Goal: Information Seeking & Learning: Learn about a topic

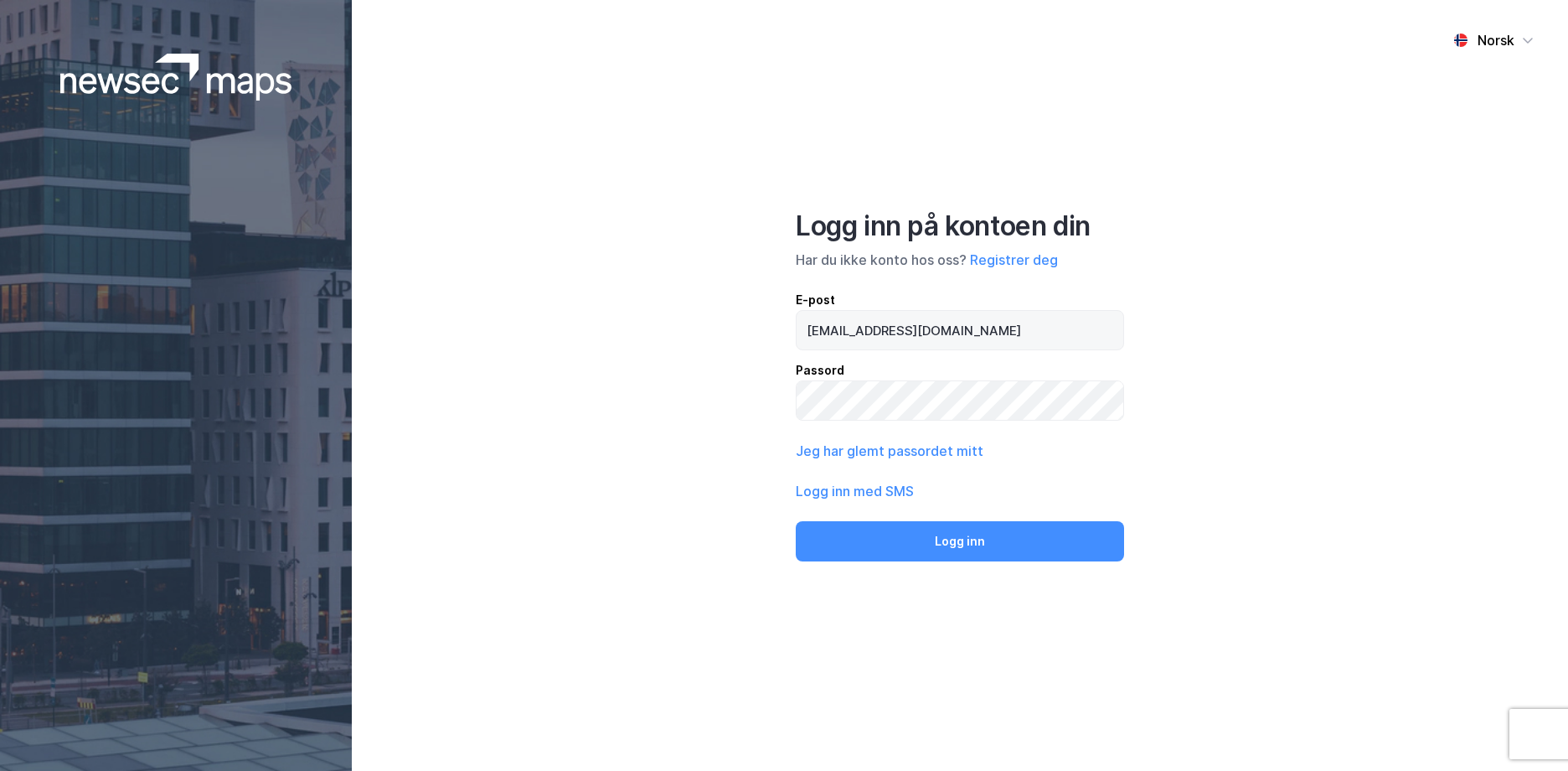
type input "[EMAIL_ADDRESS][DOMAIN_NAME]"
click at [796, 522] on button "Logg inn" at bounding box center [959, 542] width 328 height 40
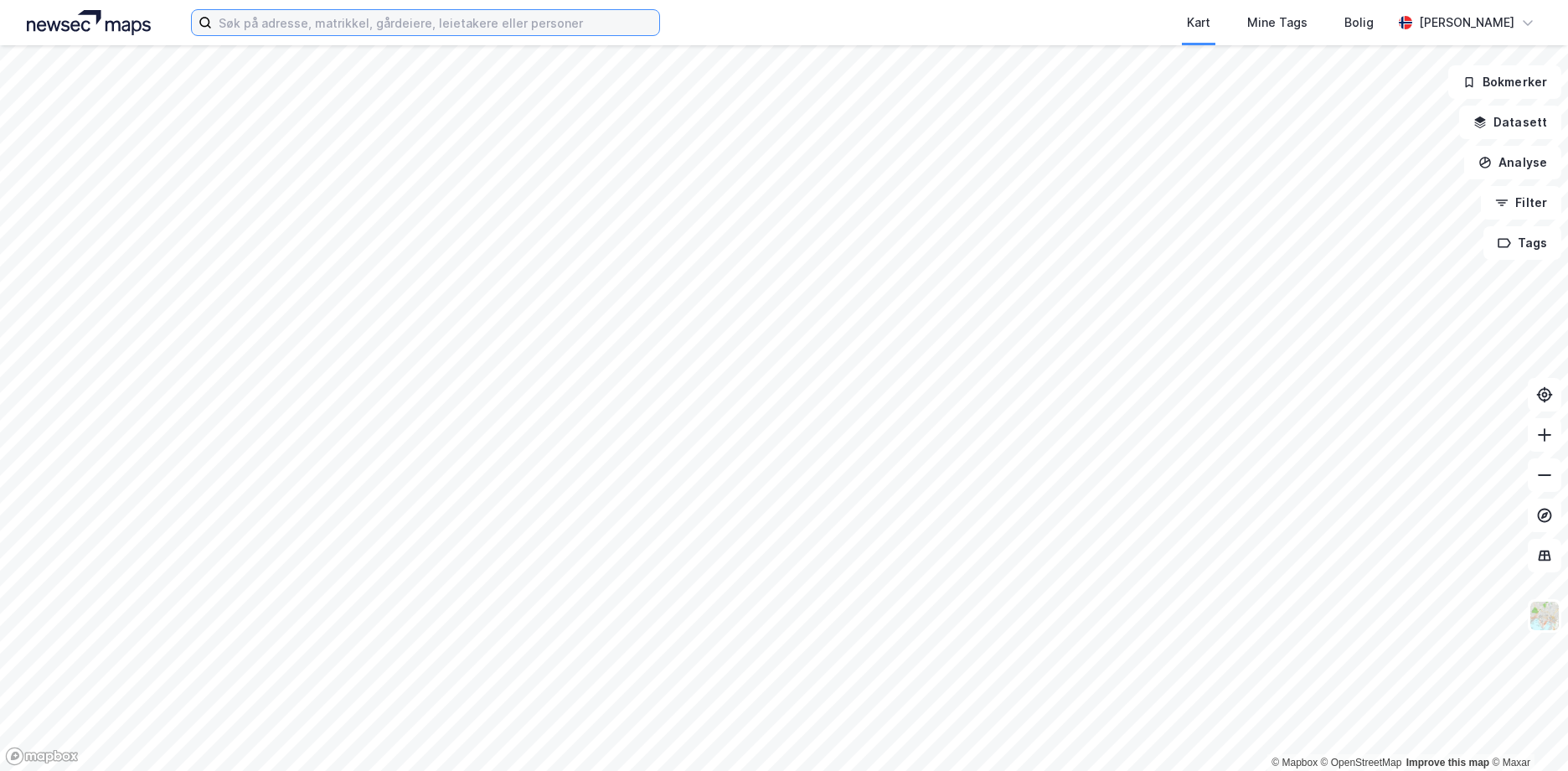
click at [273, 27] on input at bounding box center [435, 22] width 447 height 25
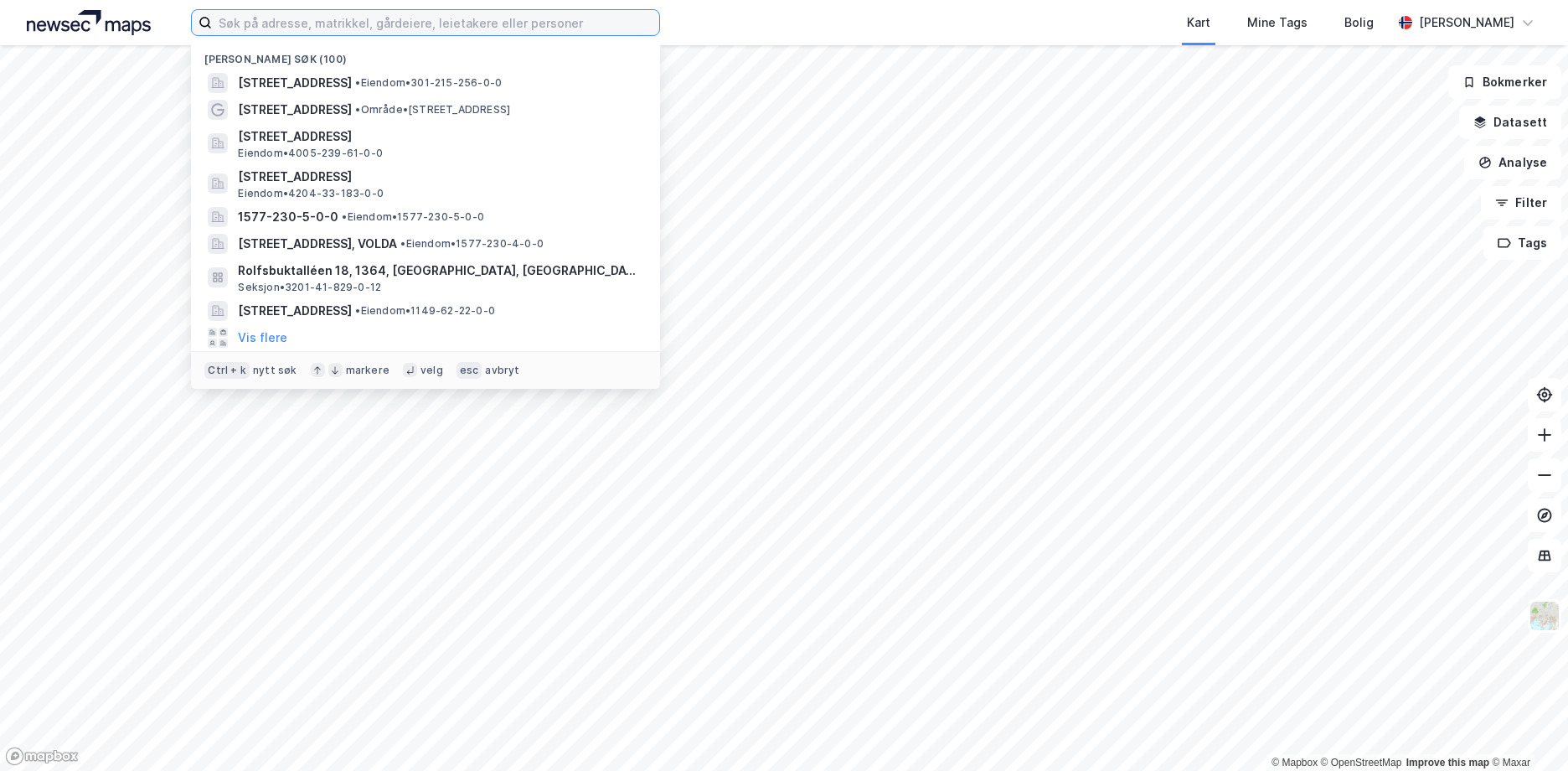
paste input "3201/44/341"
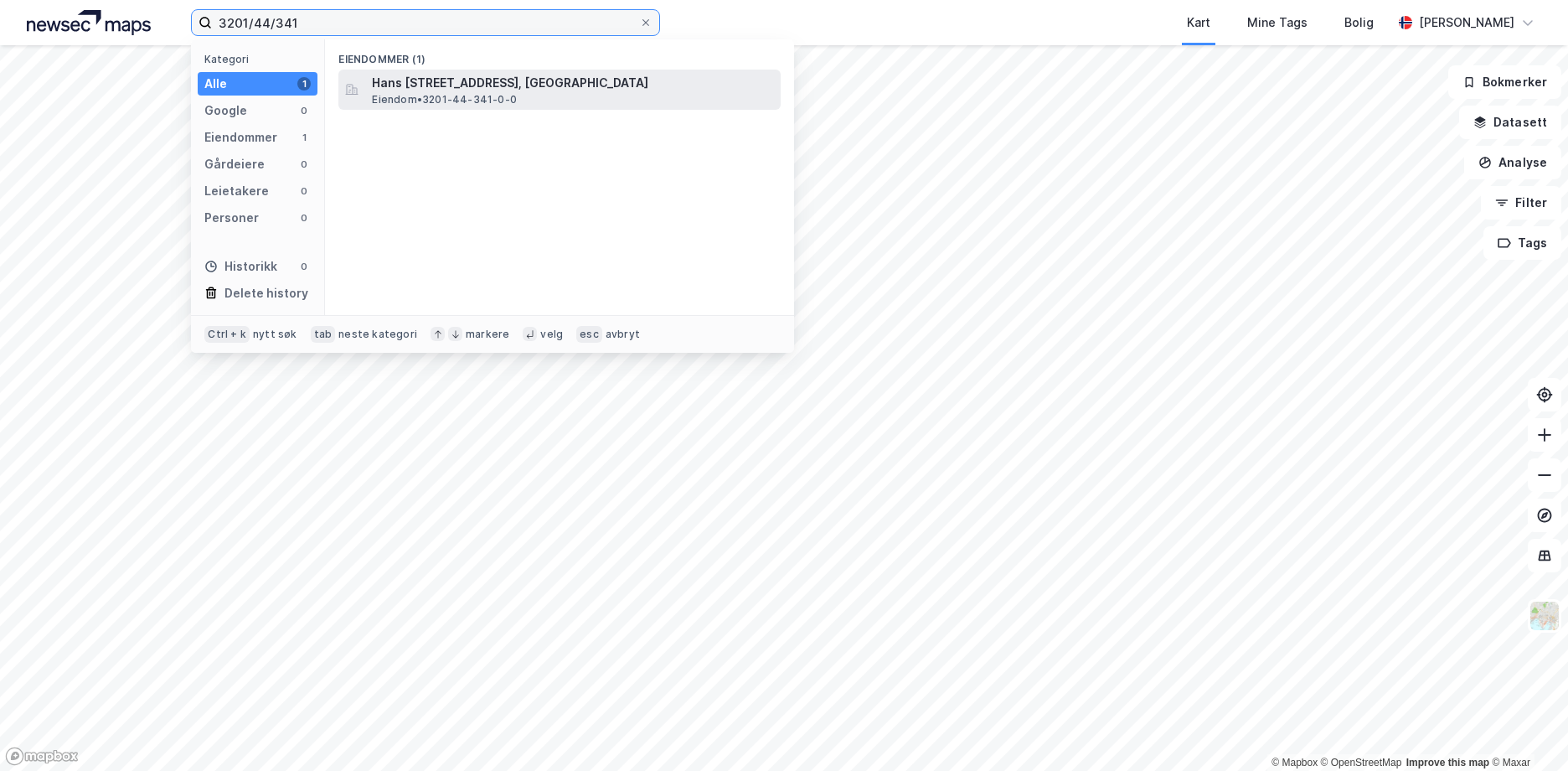
type input "3201/44/341"
click at [487, 88] on span "Hans [STREET_ADDRESS], [GEOGRAPHIC_DATA]" at bounding box center [573, 83] width 402 height 20
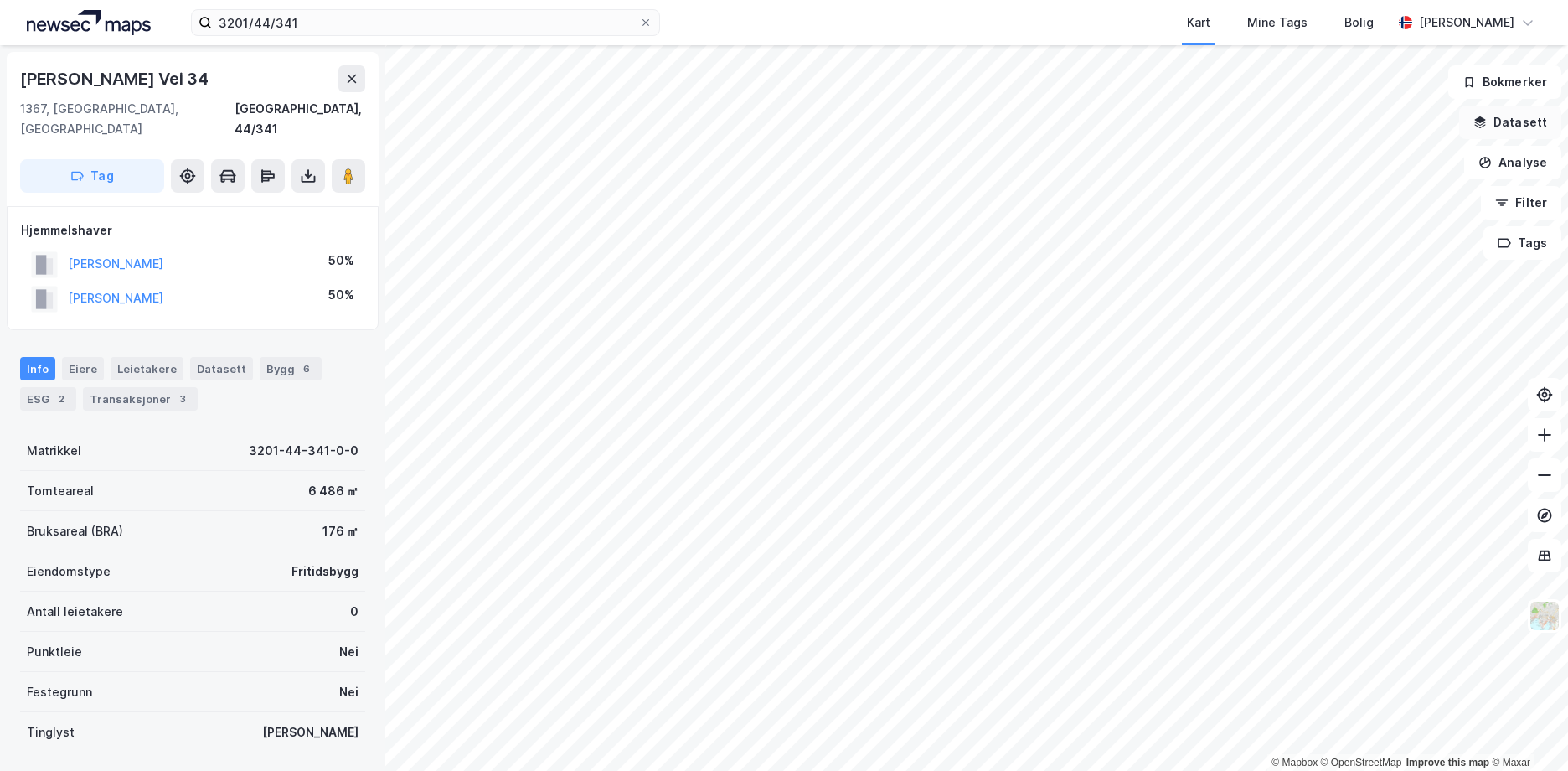
click at [1503, 115] on button "Datasett" at bounding box center [1510, 122] width 102 height 34
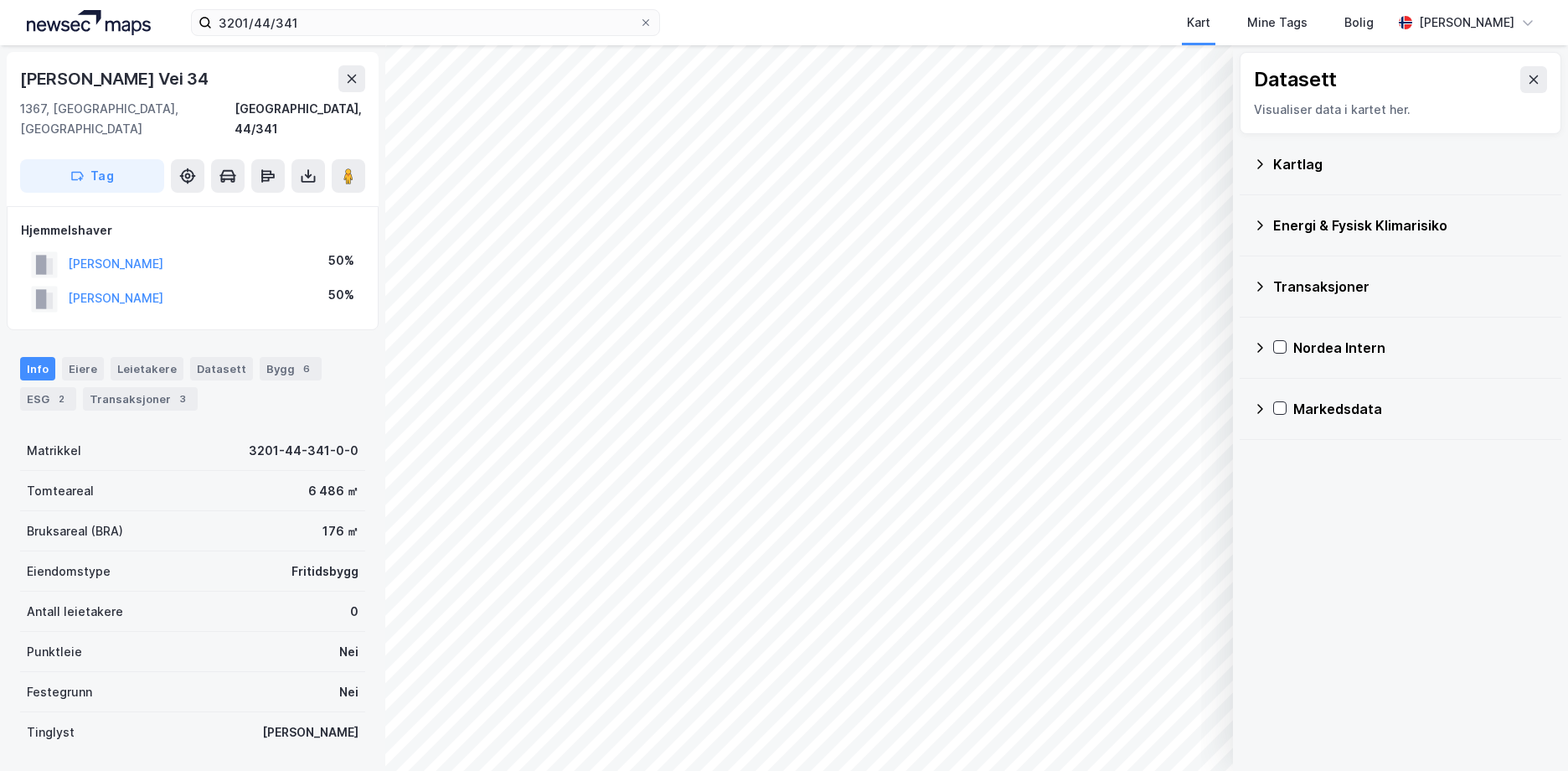
click at [1258, 228] on icon at bounding box center [1260, 225] width 13 height 13
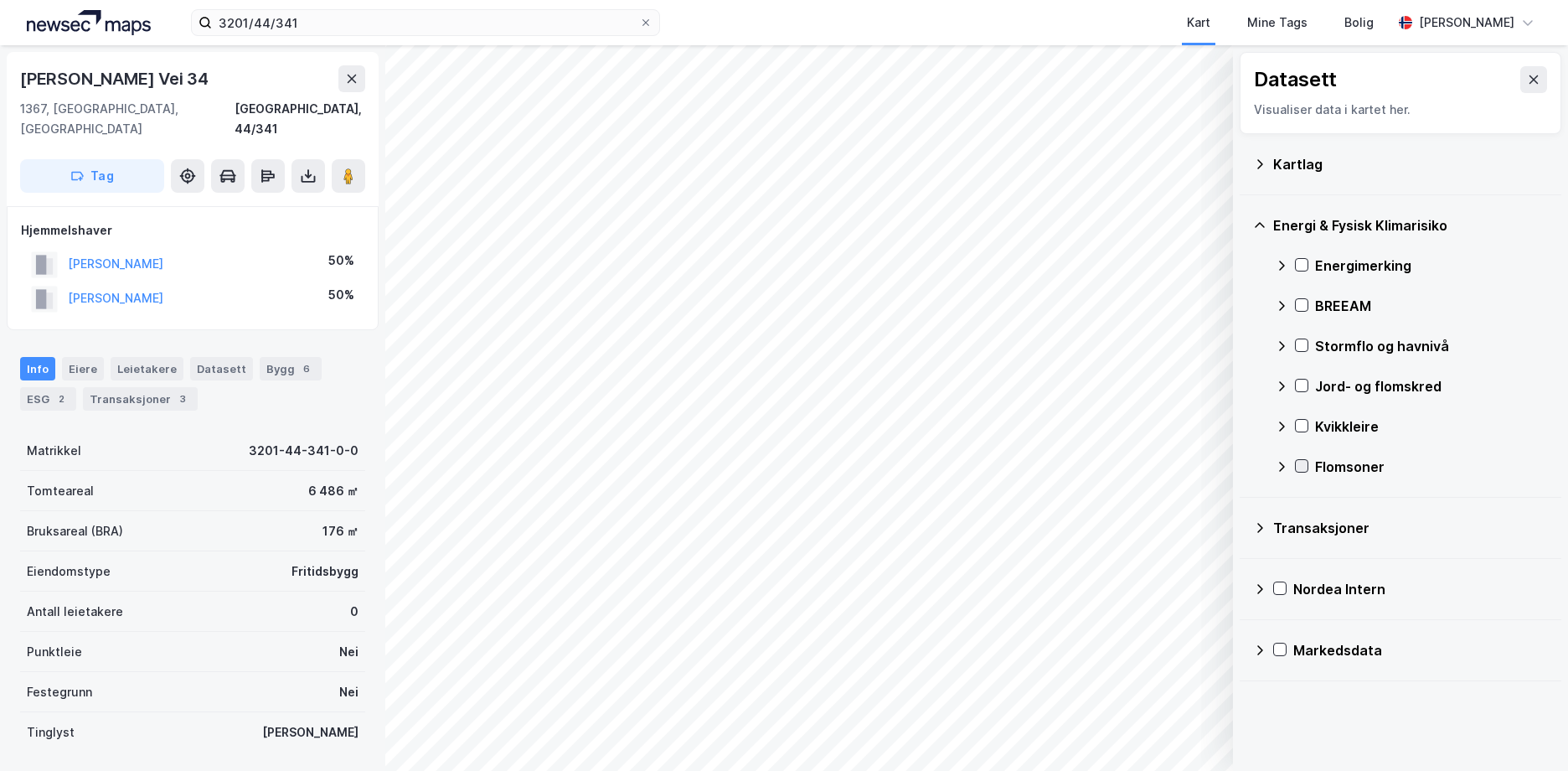
click at [1305, 469] on icon at bounding box center [1302, 466] width 12 height 12
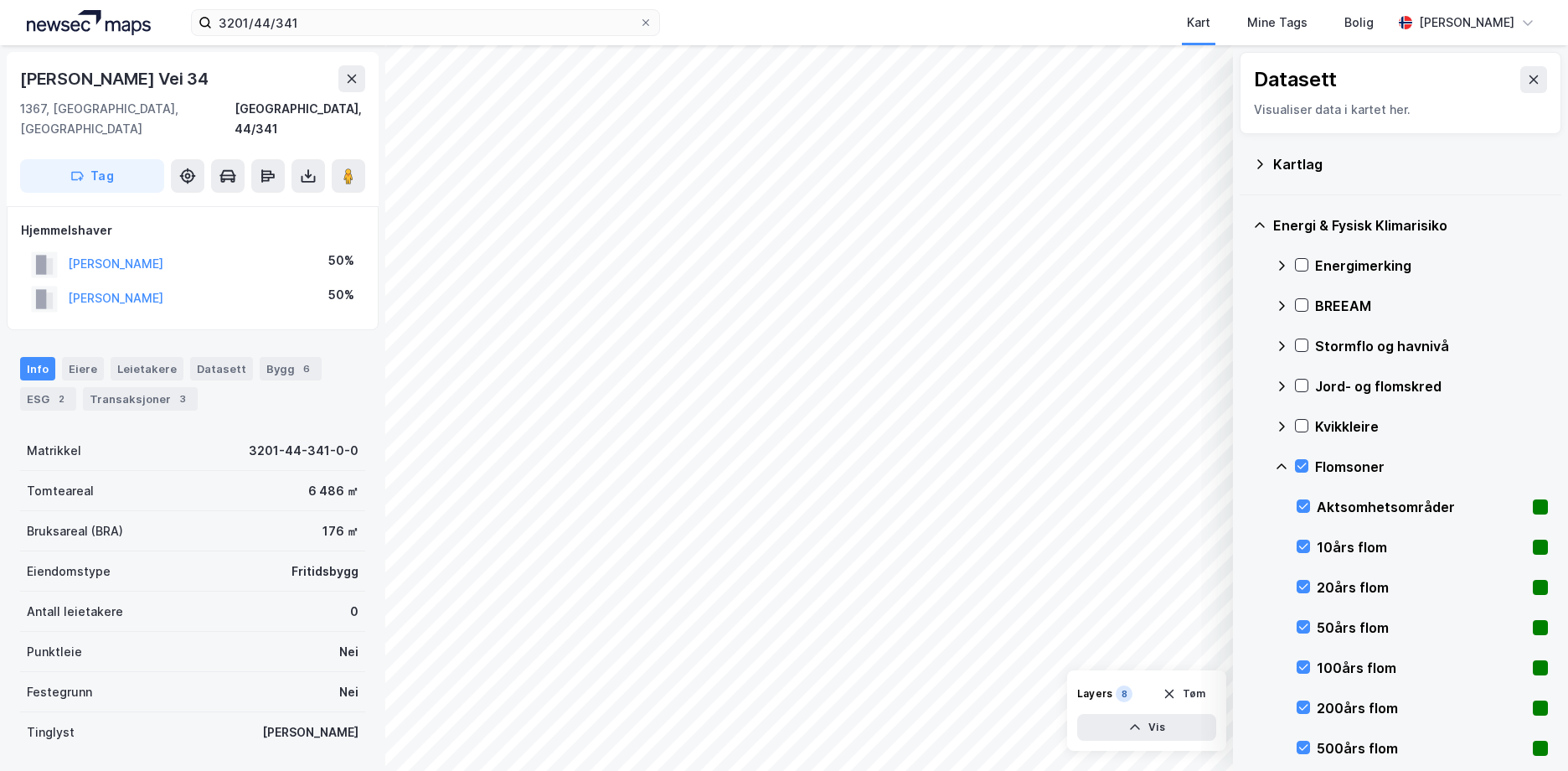
click at [1285, 461] on icon at bounding box center [1281, 467] width 13 height 13
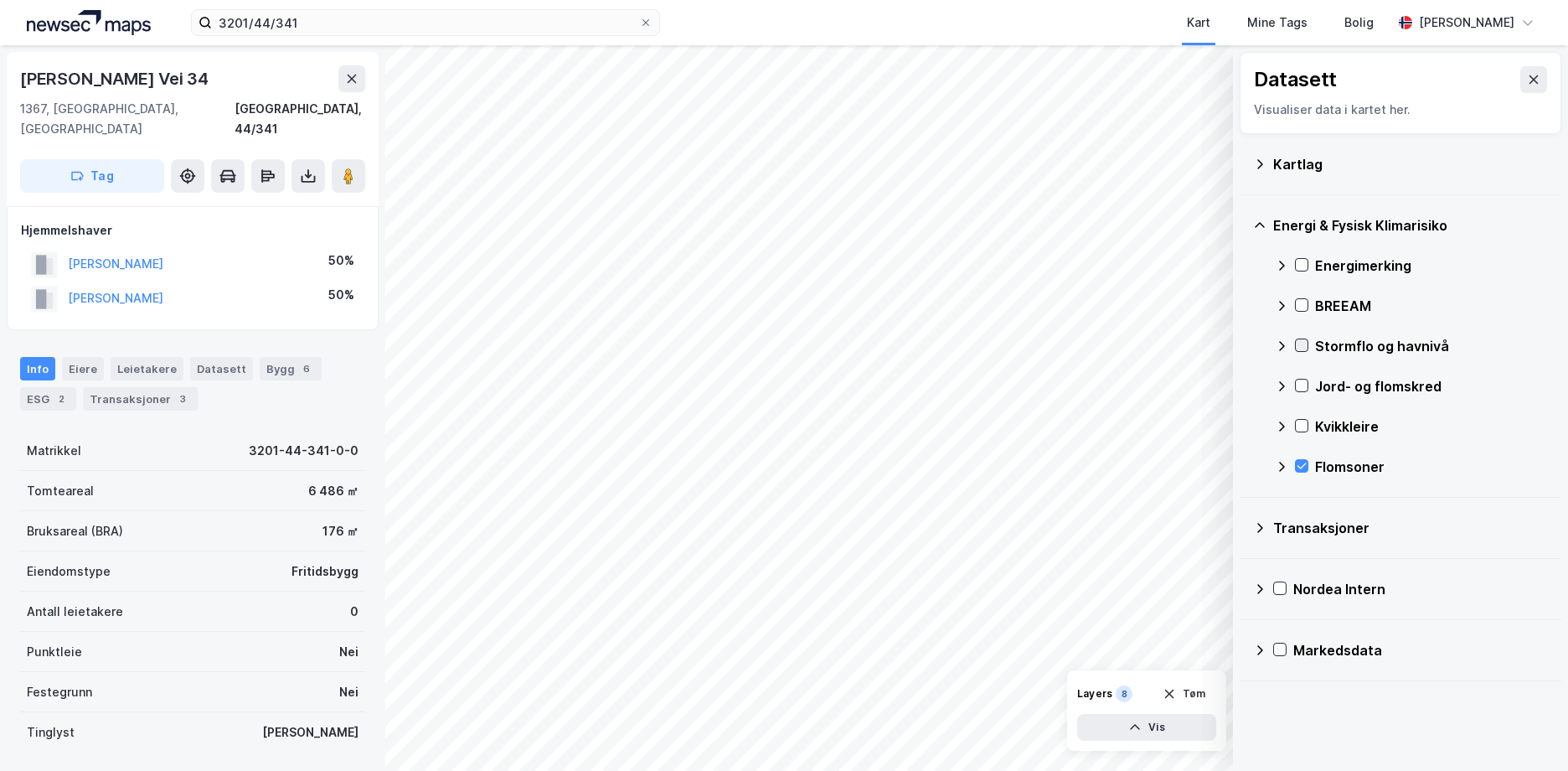
click at [1303, 341] on icon at bounding box center [1302, 346] width 12 height 12
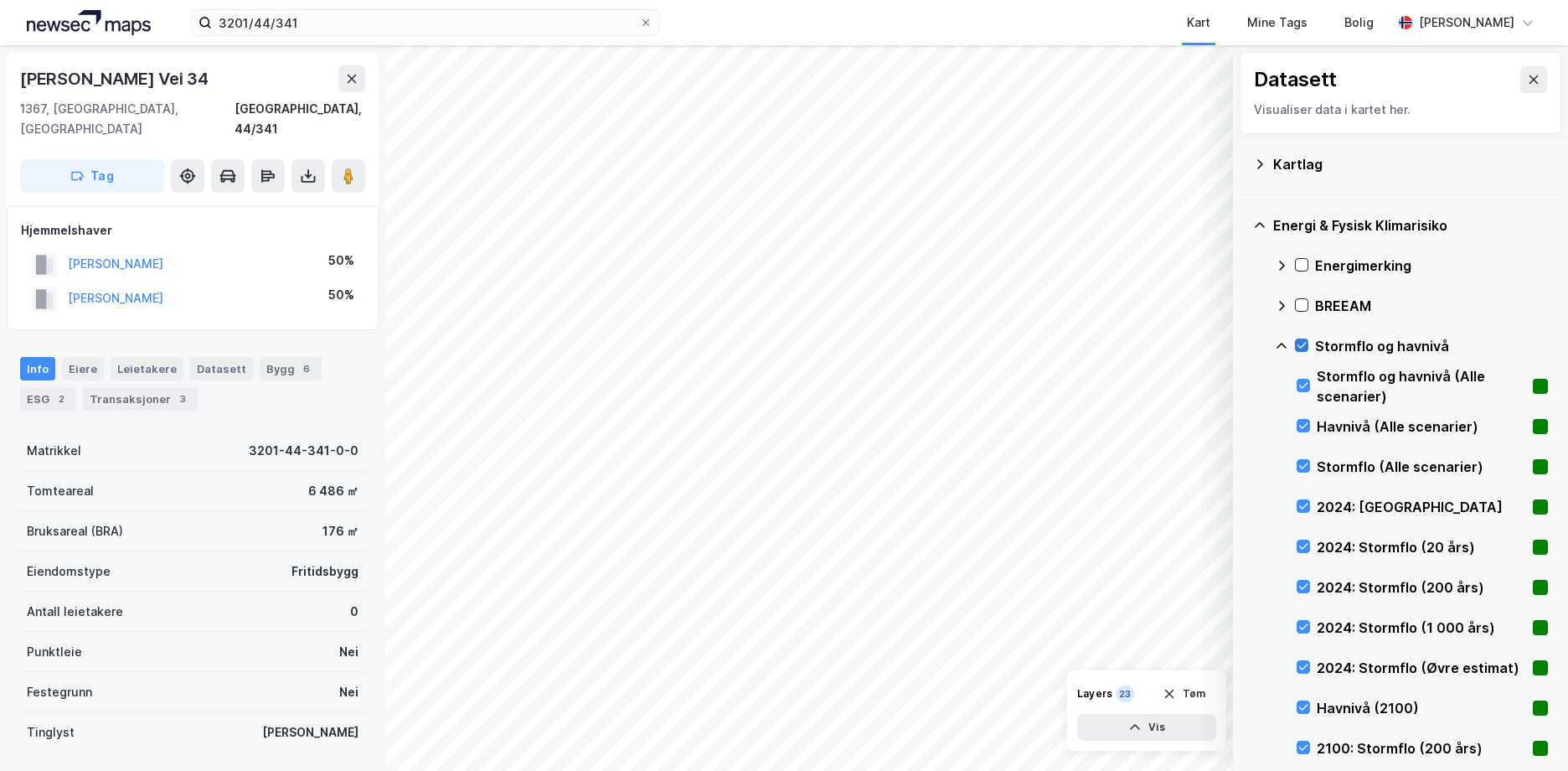
click at [1303, 347] on icon at bounding box center [1302, 346] width 10 height 6
click at [1304, 503] on icon at bounding box center [1303, 506] width 12 height 12
click at [1300, 706] on icon at bounding box center [1303, 707] width 12 height 12
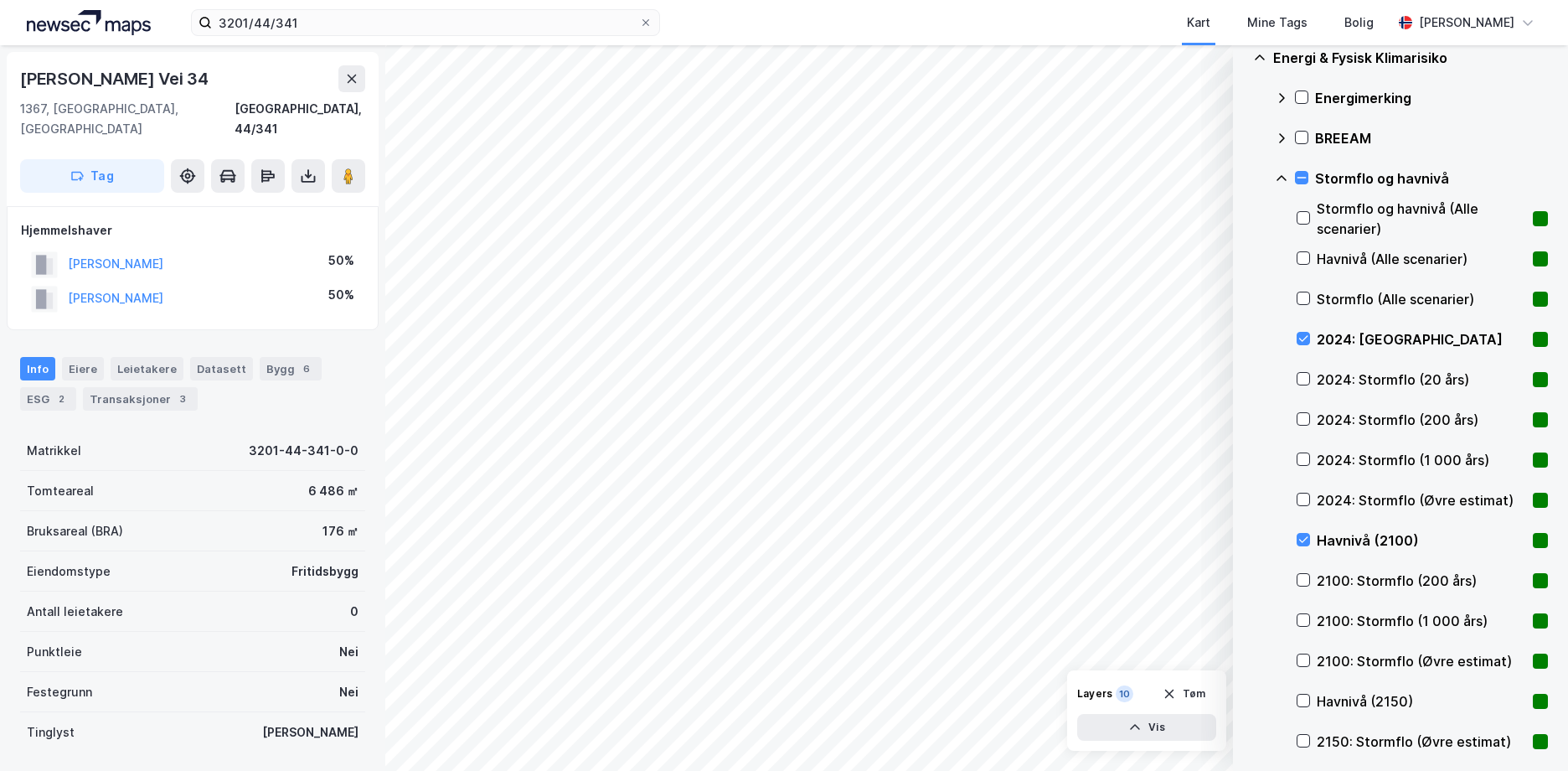
scroll to position [251, 0]
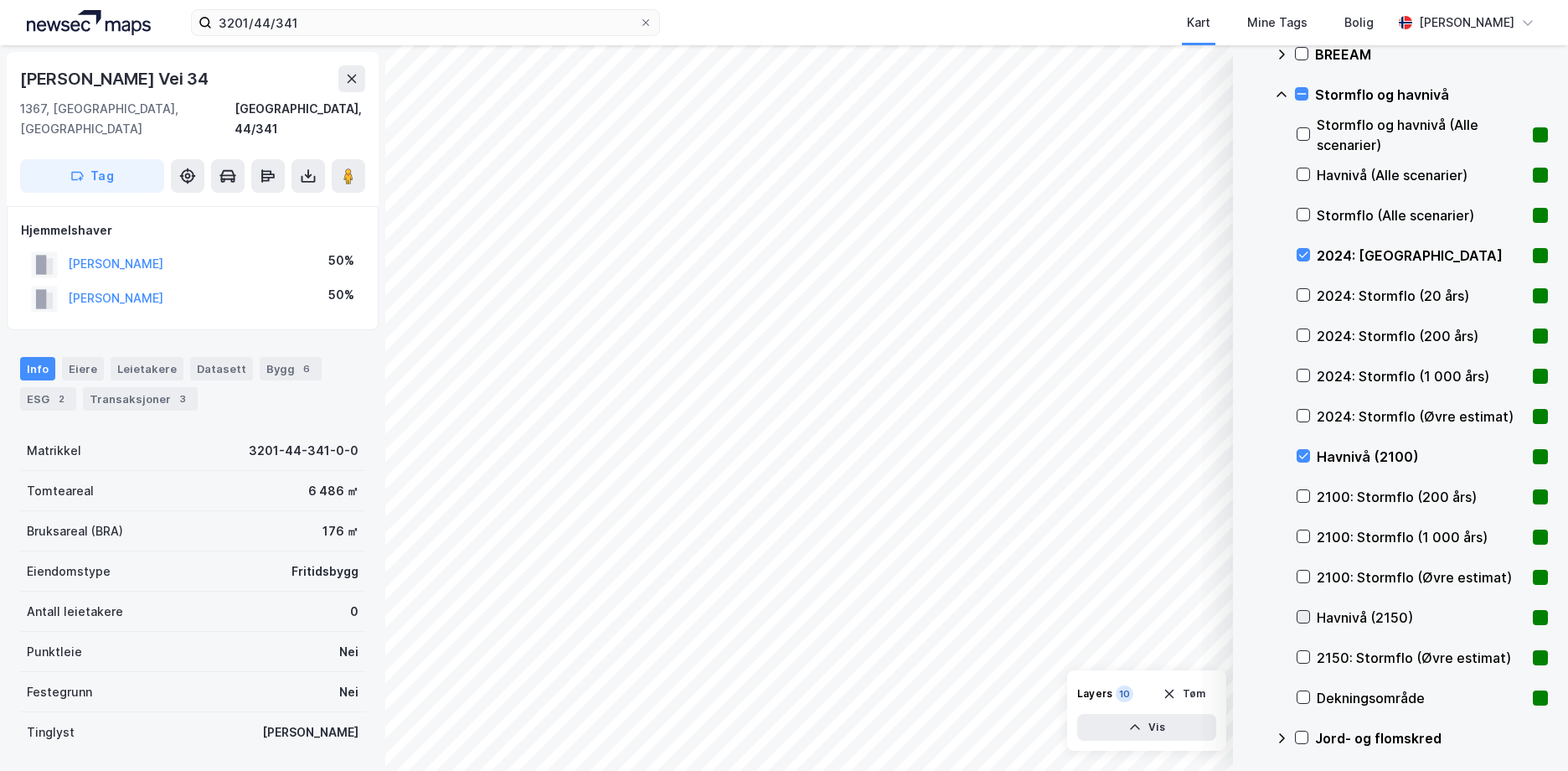
click at [1303, 614] on icon at bounding box center [1303, 617] width 12 height 12
click at [1302, 612] on icon at bounding box center [1303, 617] width 12 height 12
click at [1299, 612] on icon at bounding box center [1303, 617] width 12 height 12
click at [1299, 452] on icon at bounding box center [1303, 456] width 12 height 12
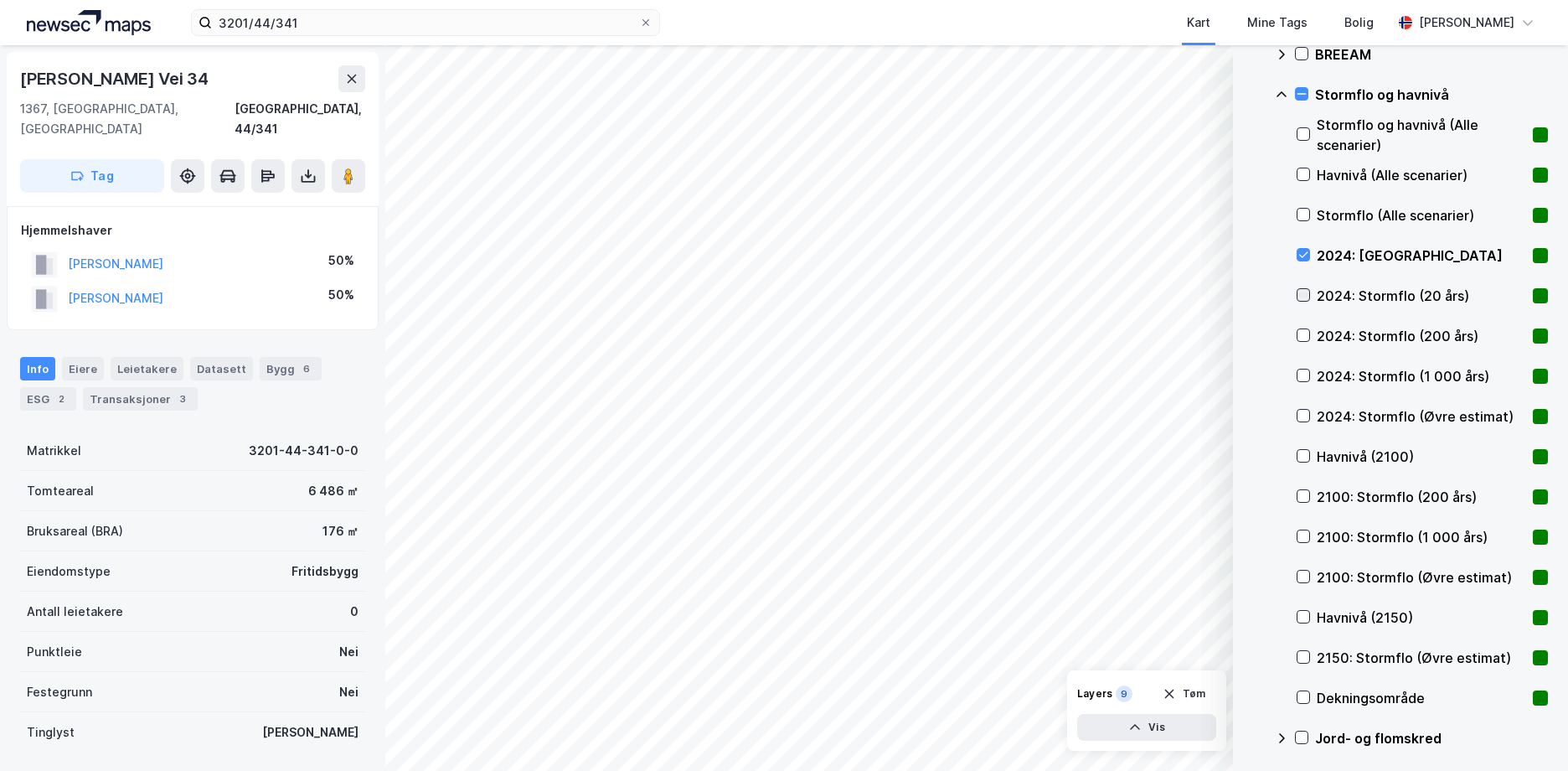
click at [1305, 291] on icon at bounding box center [1303, 295] width 12 height 12
click at [1300, 455] on icon at bounding box center [1303, 456] width 12 height 12
click at [1298, 609] on div "Havnivå (2150)" at bounding box center [1422, 618] width 251 height 40
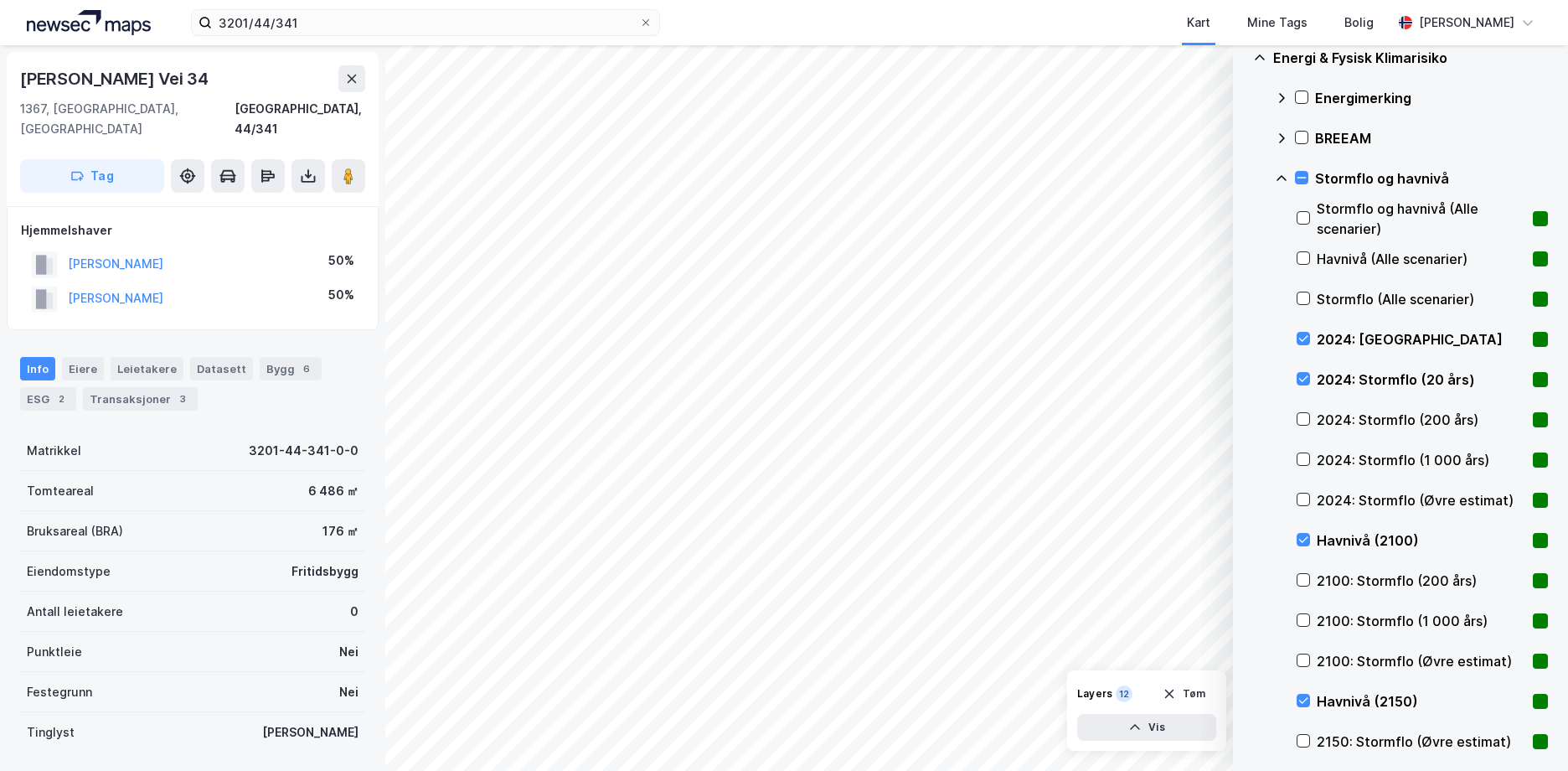
click at [1280, 169] on div "Stormflo og havnivå" at bounding box center [1411, 179] width 273 height 40
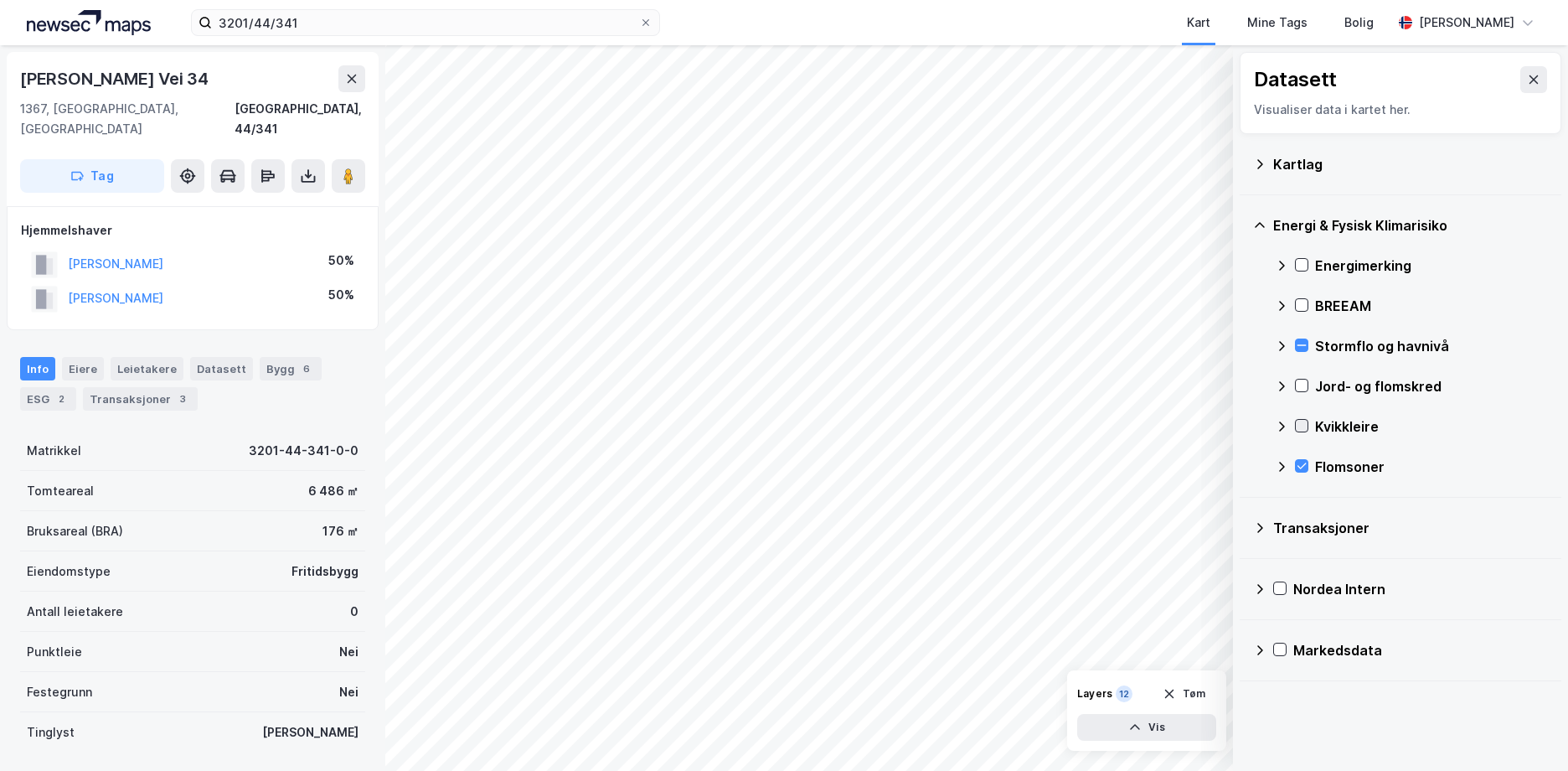
click at [1297, 424] on icon at bounding box center [1302, 425] width 12 height 12
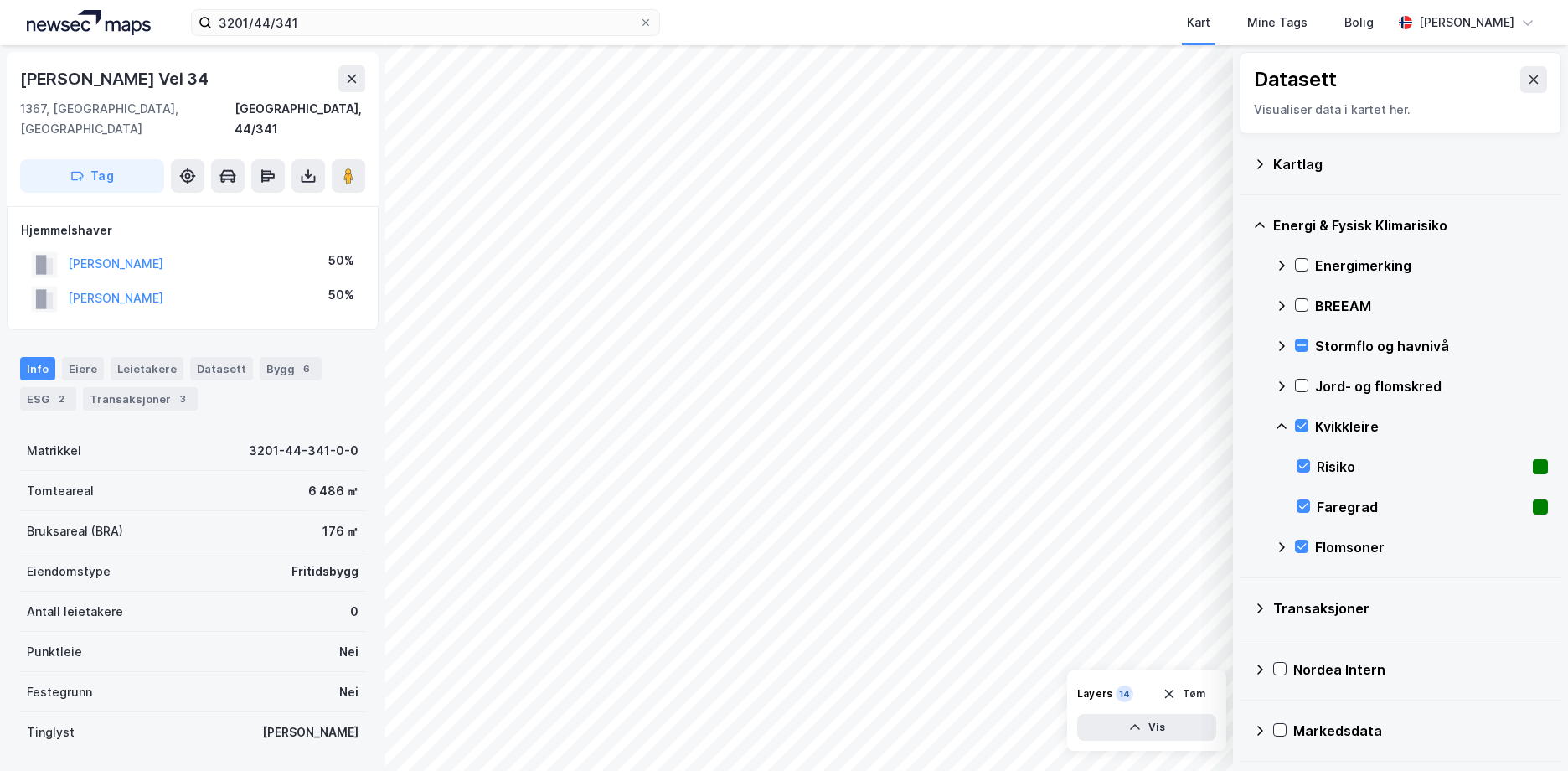
click at [1279, 424] on icon at bounding box center [1281, 426] width 13 height 13
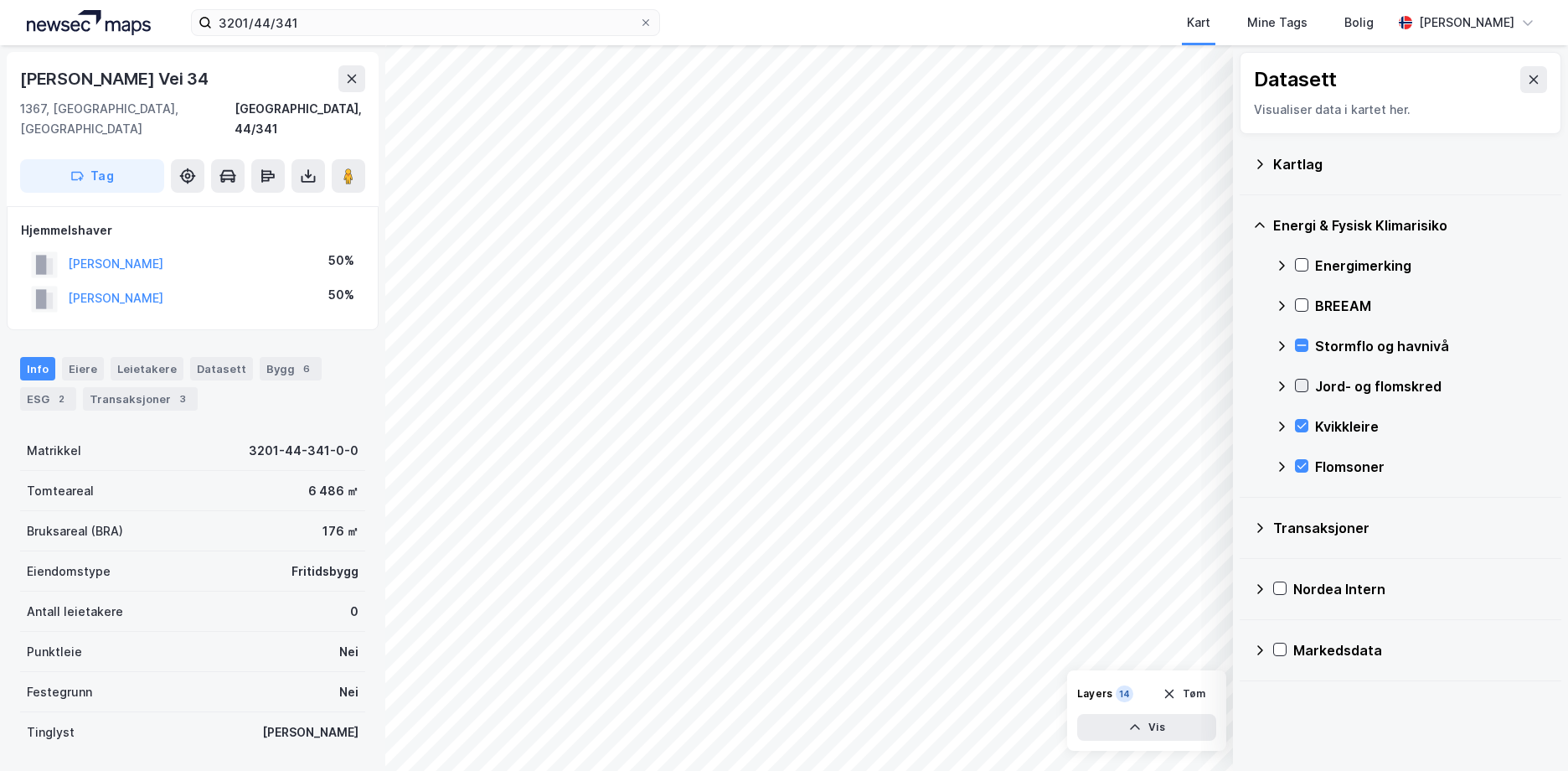
click at [1299, 379] on icon at bounding box center [1302, 385] width 12 height 12
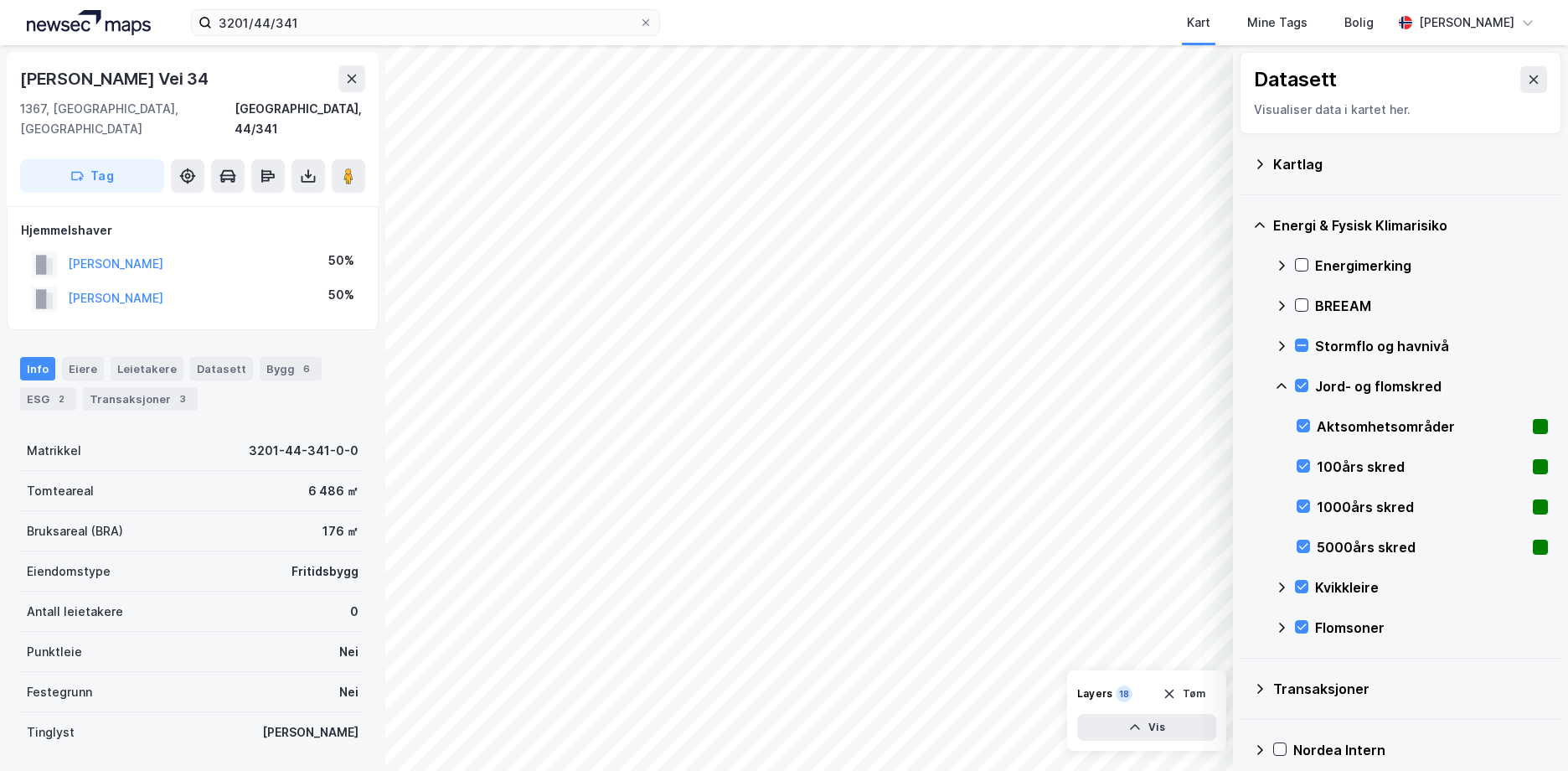
click at [1276, 379] on icon at bounding box center [1281, 386] width 13 height 13
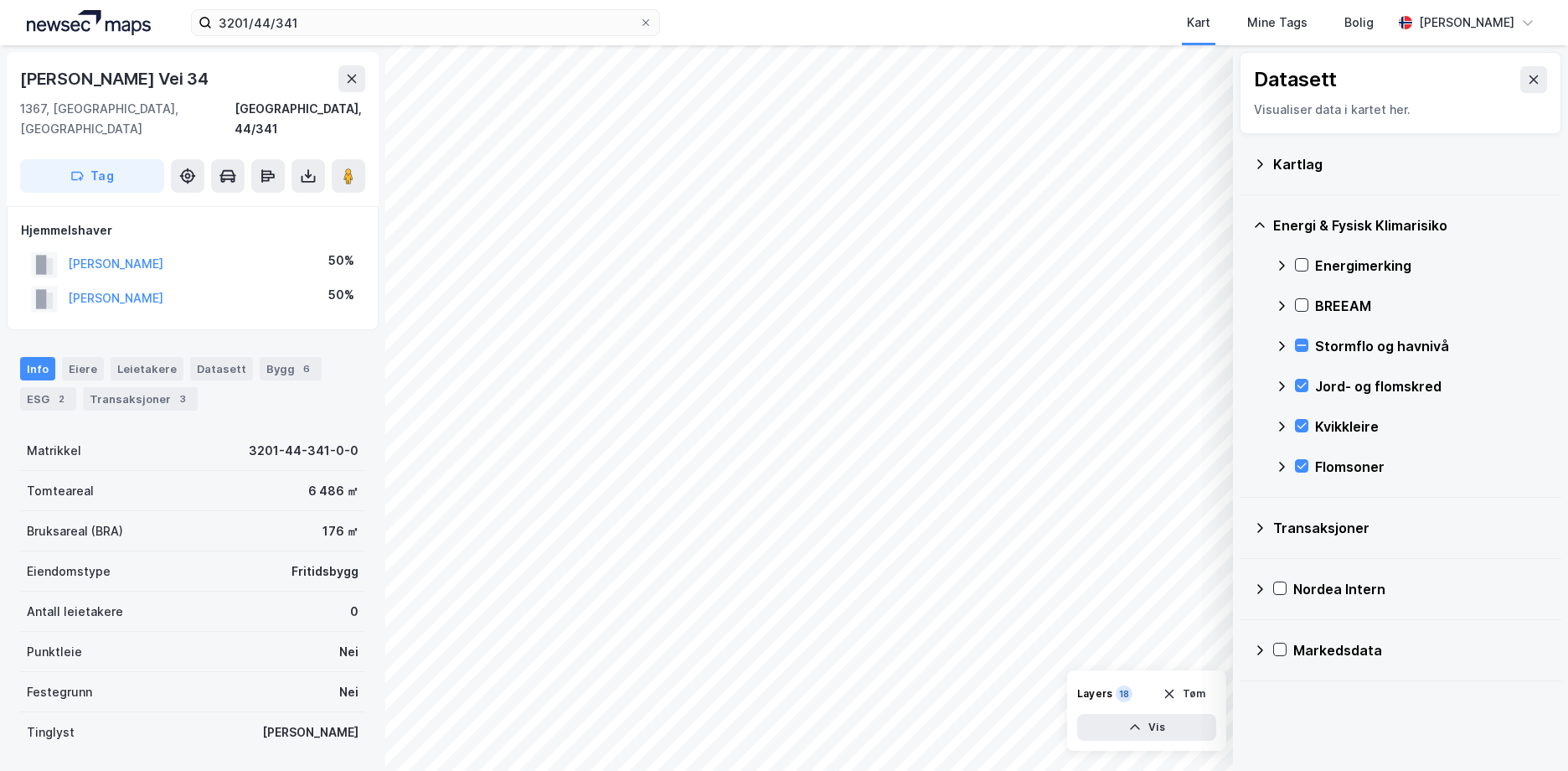
click at [1302, 256] on div "Energimerking" at bounding box center [1411, 266] width 273 height 40
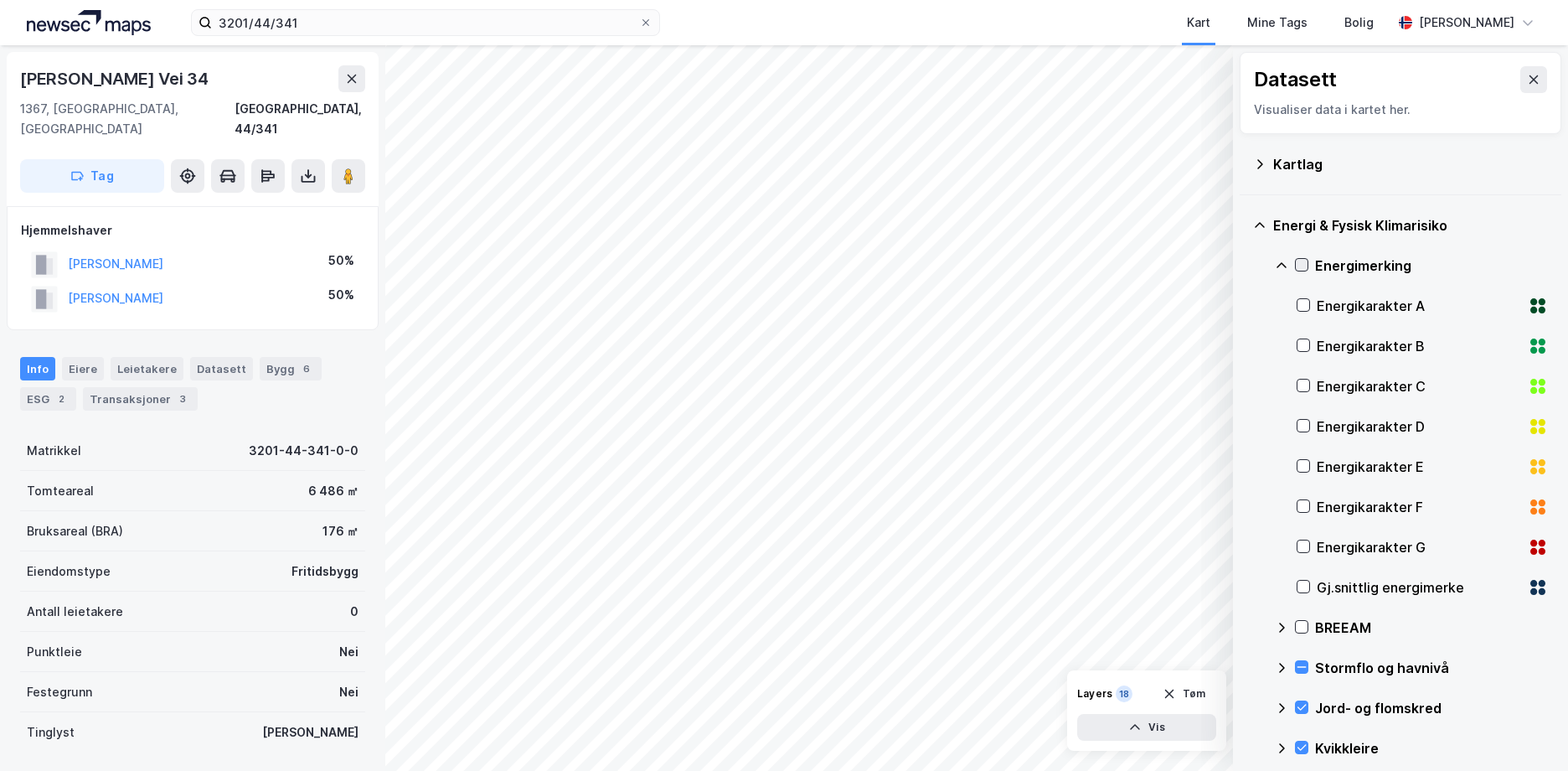
click at [1298, 261] on icon at bounding box center [1302, 265] width 12 height 12
click at [1281, 268] on icon at bounding box center [1281, 266] width 13 height 13
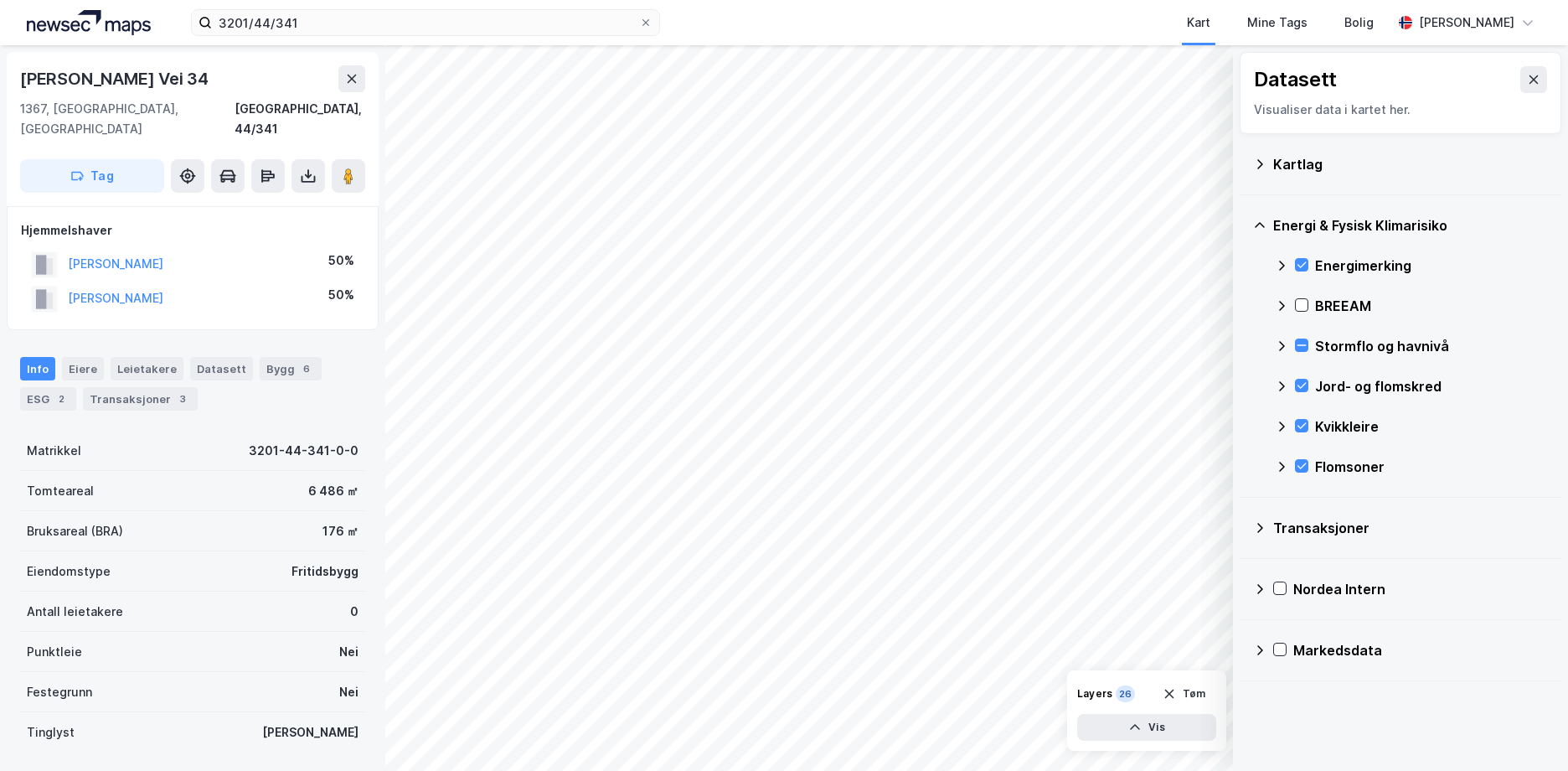
click at [1258, 171] on div "Kartlag" at bounding box center [1401, 165] width 294 height 40
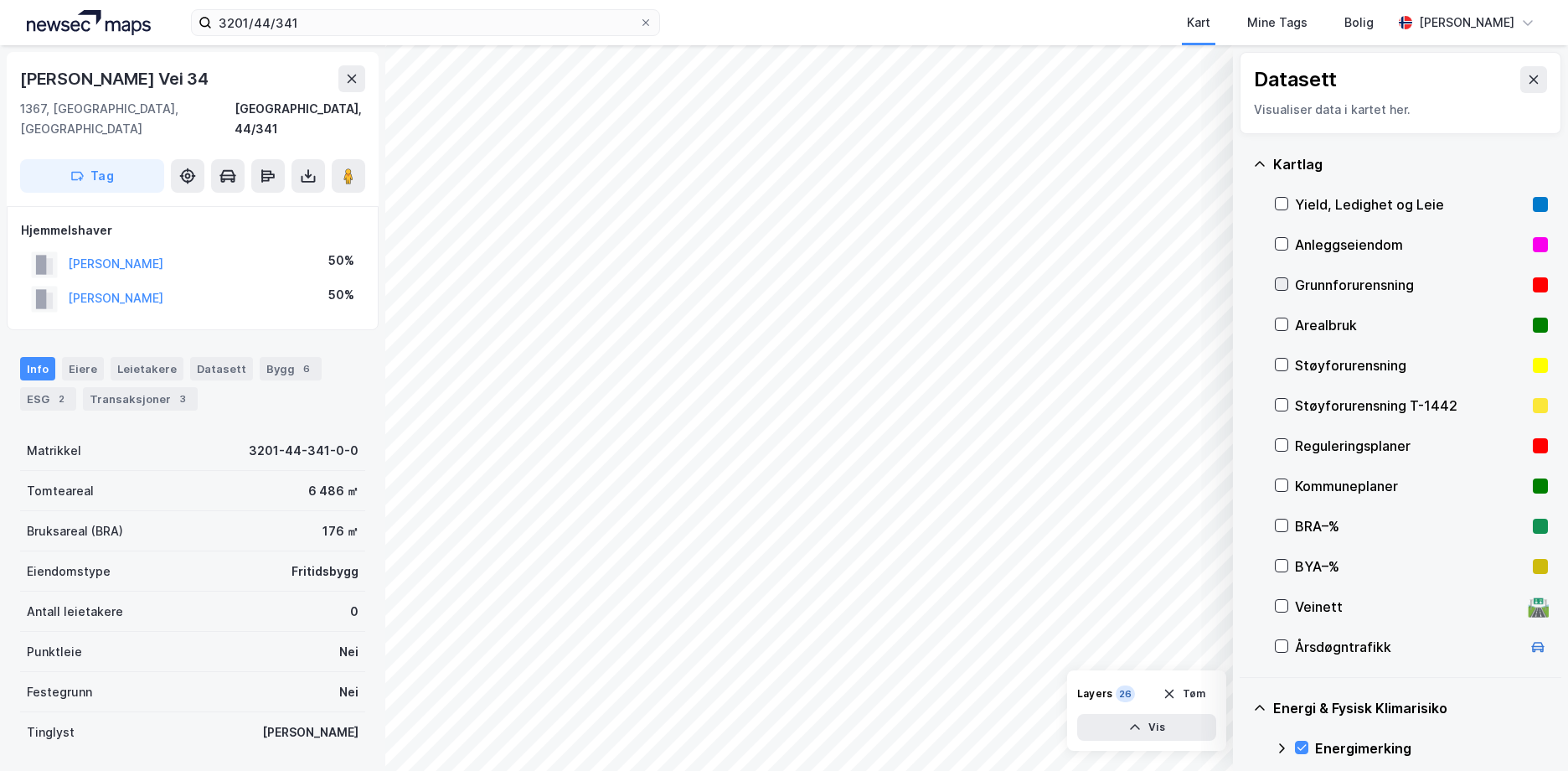
click at [1277, 278] on icon at bounding box center [1281, 284] width 12 height 12
click at [1256, 159] on icon at bounding box center [1260, 165] width 13 height 13
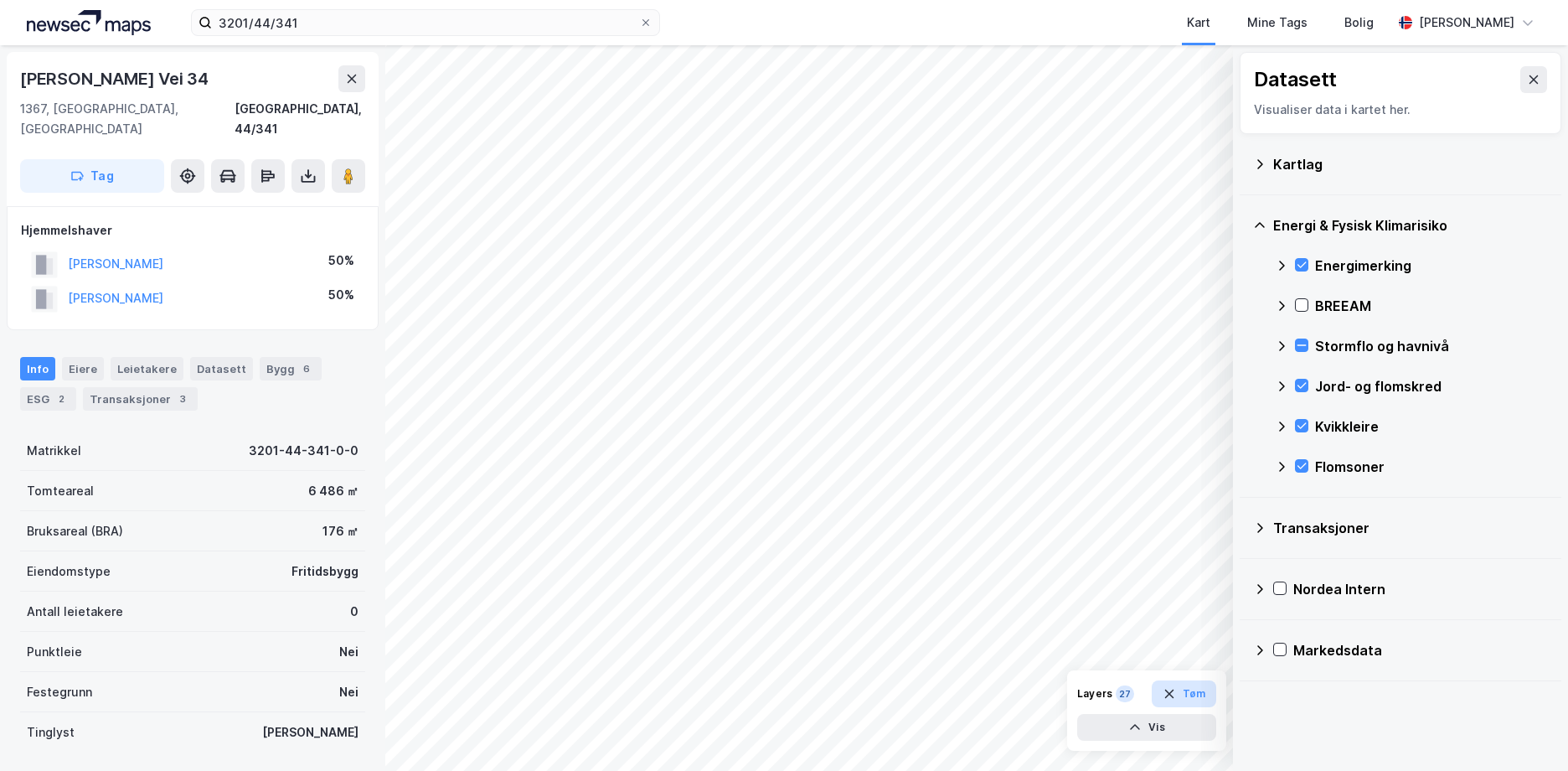
click at [1198, 696] on button "Tøm" at bounding box center [1183, 694] width 64 height 27
